Goal: Use online tool/utility

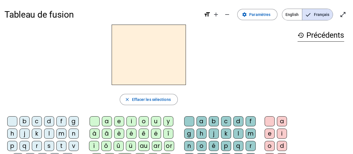
click at [248, 49] on div at bounding box center [148, 55] width 289 height 60
click at [63, 134] on div "m" at bounding box center [61, 134] width 10 height 10
click at [106, 121] on div "a" at bounding box center [107, 121] width 10 height 10
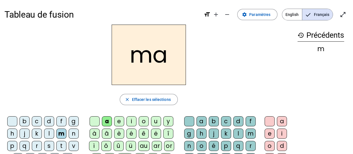
click at [47, 134] on div "l" at bounding box center [49, 134] width 10 height 10
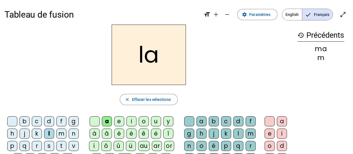
click at [121, 122] on div "e" at bounding box center [119, 121] width 10 height 10
click at [48, 121] on div "d" at bounding box center [49, 121] width 10 height 10
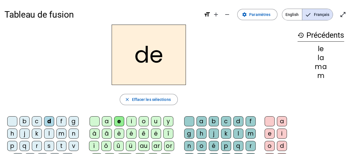
click at [156, 124] on div "u" at bounding box center [156, 121] width 10 height 10
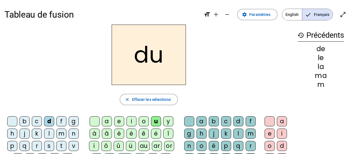
click at [61, 145] on div "t" at bounding box center [61, 146] width 10 height 10
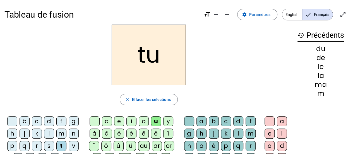
click at [107, 121] on div "a" at bounding box center [107, 121] width 10 height 10
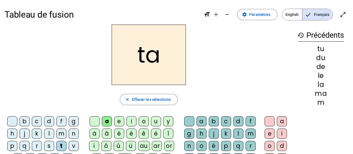
click at [120, 122] on div "e" at bounding box center [119, 121] width 10 height 10
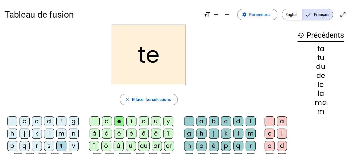
click at [61, 134] on div "m" at bounding box center [61, 134] width 10 height 10
